Goal: Information Seeking & Learning: Learn about a topic

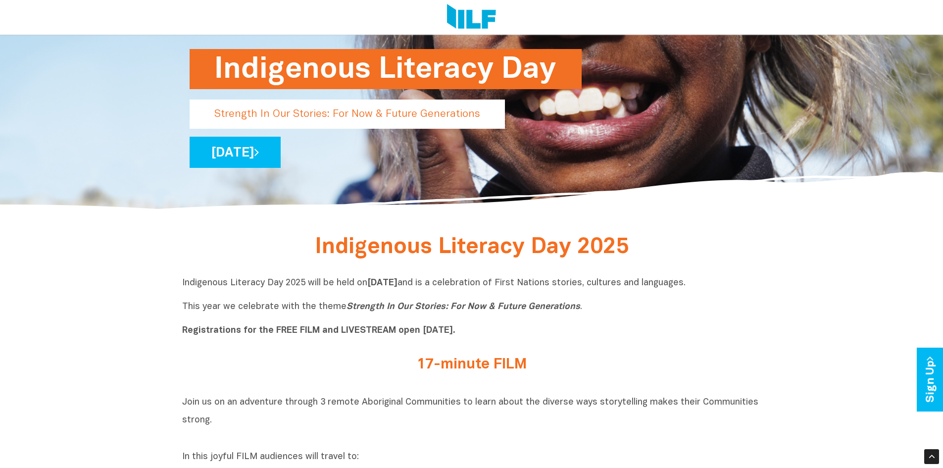
scroll to position [247, 0]
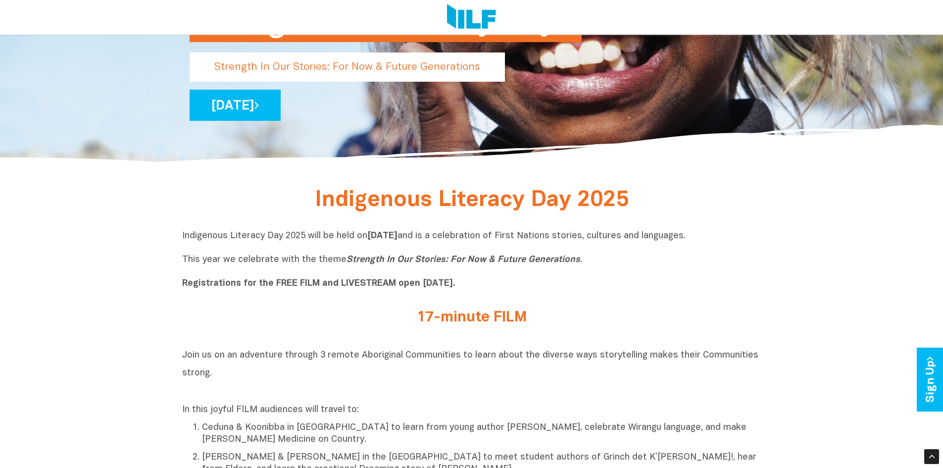
click at [183, 259] on p "Indigenous Literacy Day 2025 will be held [DATE][DATE] and is a celebration of …" at bounding box center [471, 259] width 579 height 59
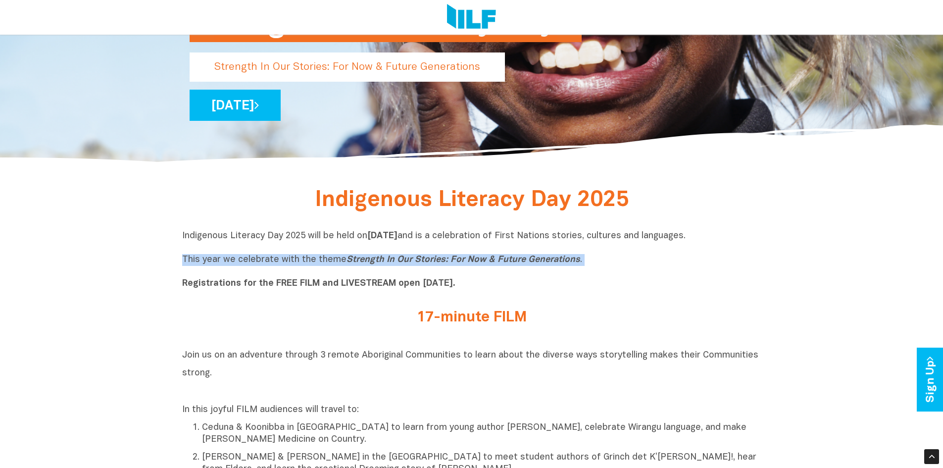
drag, startPoint x: 182, startPoint y: 258, endPoint x: 409, endPoint y: 267, distance: 227.3
click at [409, 267] on p "Indigenous Literacy Day 2025 will be held [DATE][DATE] and is a celebration of …" at bounding box center [471, 259] width 579 height 59
copy p "This year we celebrate with the theme Strength In Our Stories: For Now & Future…"
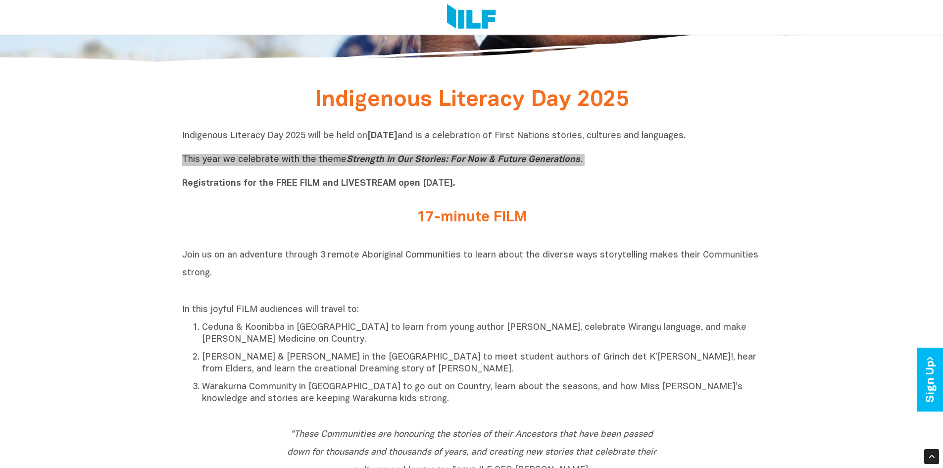
scroll to position [346, 0]
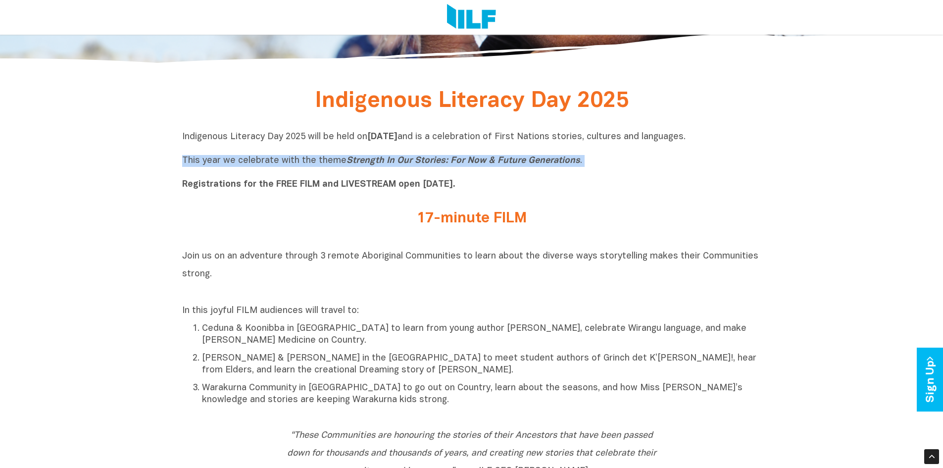
drag, startPoint x: 242, startPoint y: 257, endPoint x: 314, endPoint y: 274, distance: 74.7
click at [314, 274] on h2 "Join us on an adventure through 3 remote Aboriginal Communities to learn about …" at bounding box center [471, 272] width 579 height 53
copy span "adventure through 3 remote Aboriginal Communities to learn about the diverse wa…"
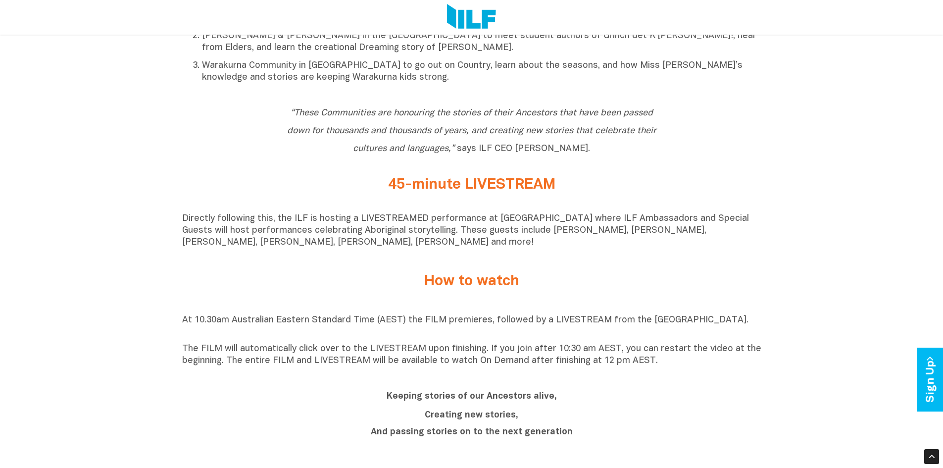
scroll to position [693, 0]
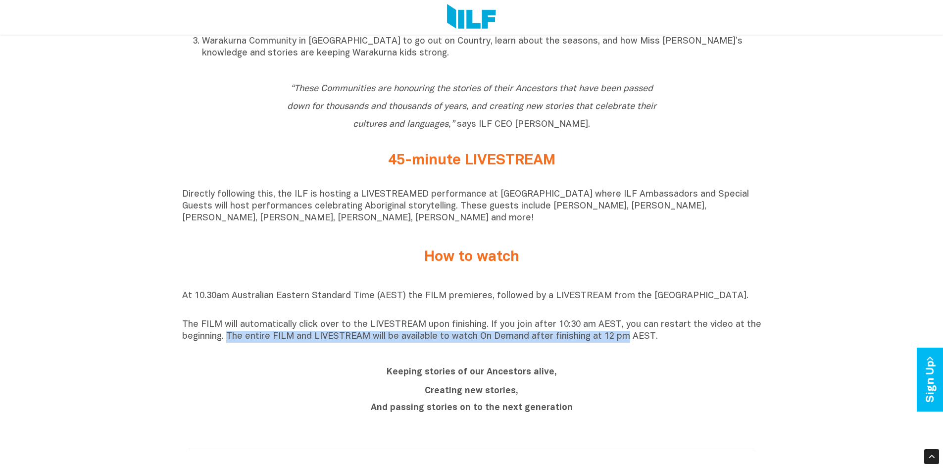
drag, startPoint x: 227, startPoint y: 341, endPoint x: 617, endPoint y: 345, distance: 389.5
click at [617, 343] on p "The FILM will automatically click over to the LIVESTREAM upon finishing. If you…" at bounding box center [471, 331] width 579 height 24
copy p "The entire FILM and LIVESTREAM will be available to watch On Demand after finis…"
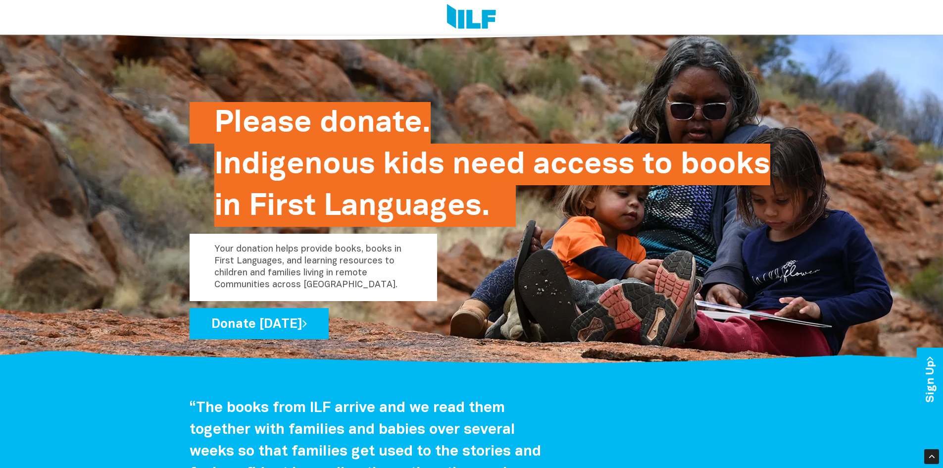
scroll to position [1584, 0]
